Goal: Register for event/course

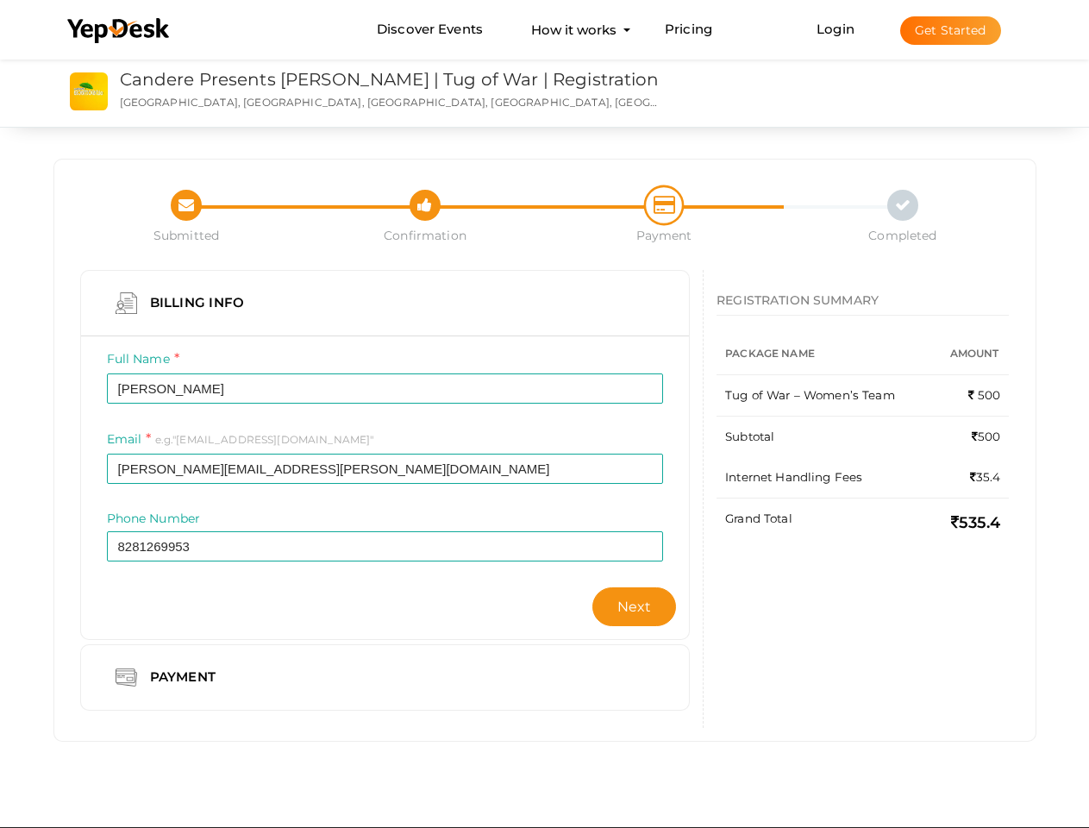
click at [544, 414] on div "Full Name [PERSON_NAME] Invalid Name. Please enter full name. Required." at bounding box center [385, 389] width 583 height 80
click at [119, 31] on use at bounding box center [118, 30] width 102 height 25
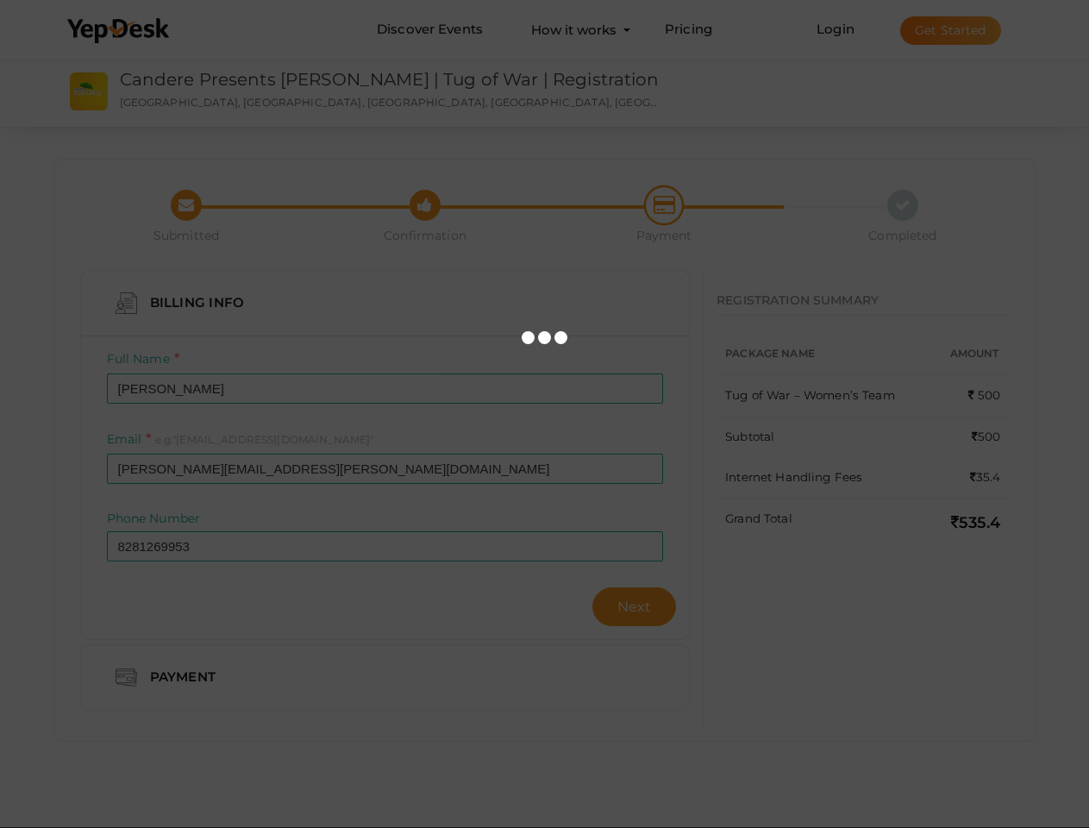
click at [950, 30] on div at bounding box center [544, 414] width 1089 height 828
click at [634, 606] on span "Next" at bounding box center [634, 606] width 34 height 16
